Goal: Task Accomplishment & Management: Use online tool/utility

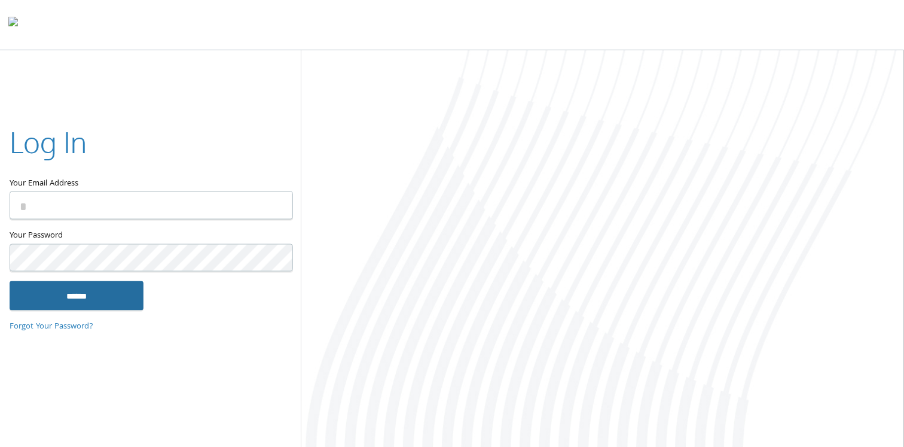
type input "**********"
click at [96, 305] on input "******" at bounding box center [77, 295] width 134 height 29
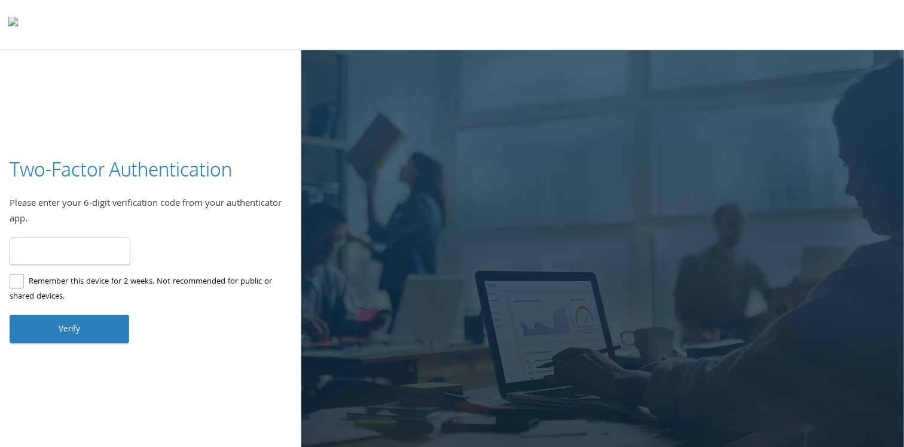
type input "******"
